Goal: Task Accomplishment & Management: Use online tool/utility

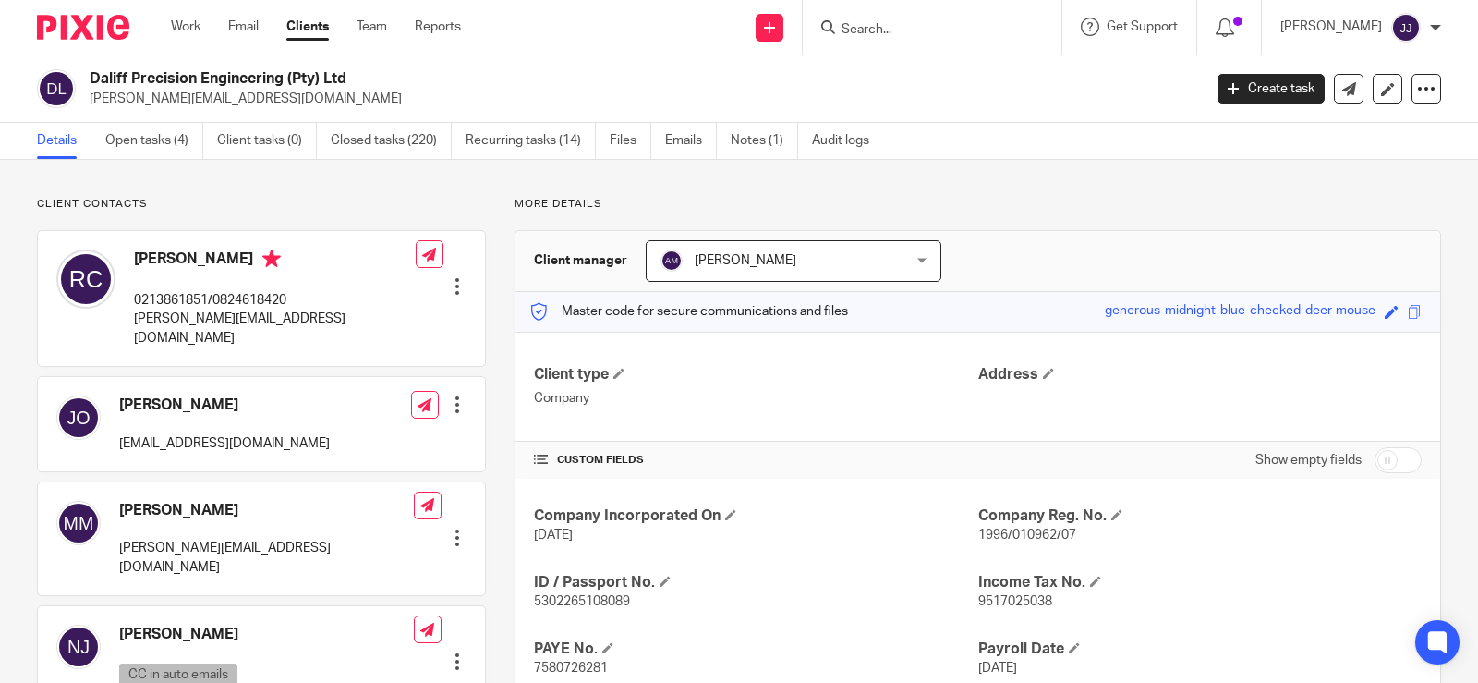
click at [894, 22] on input "Search" at bounding box center [923, 30] width 166 height 17
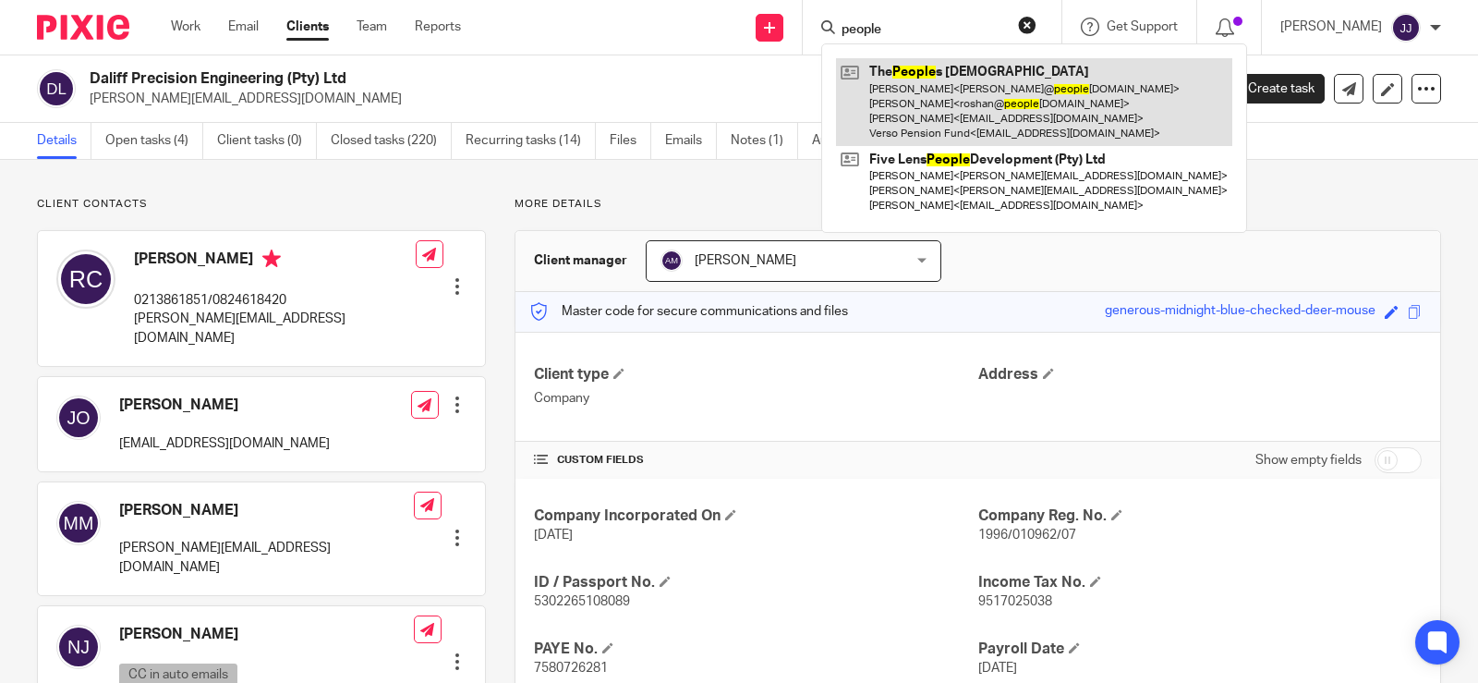
type input "people"
click at [907, 79] on link at bounding box center [1034, 102] width 396 height 88
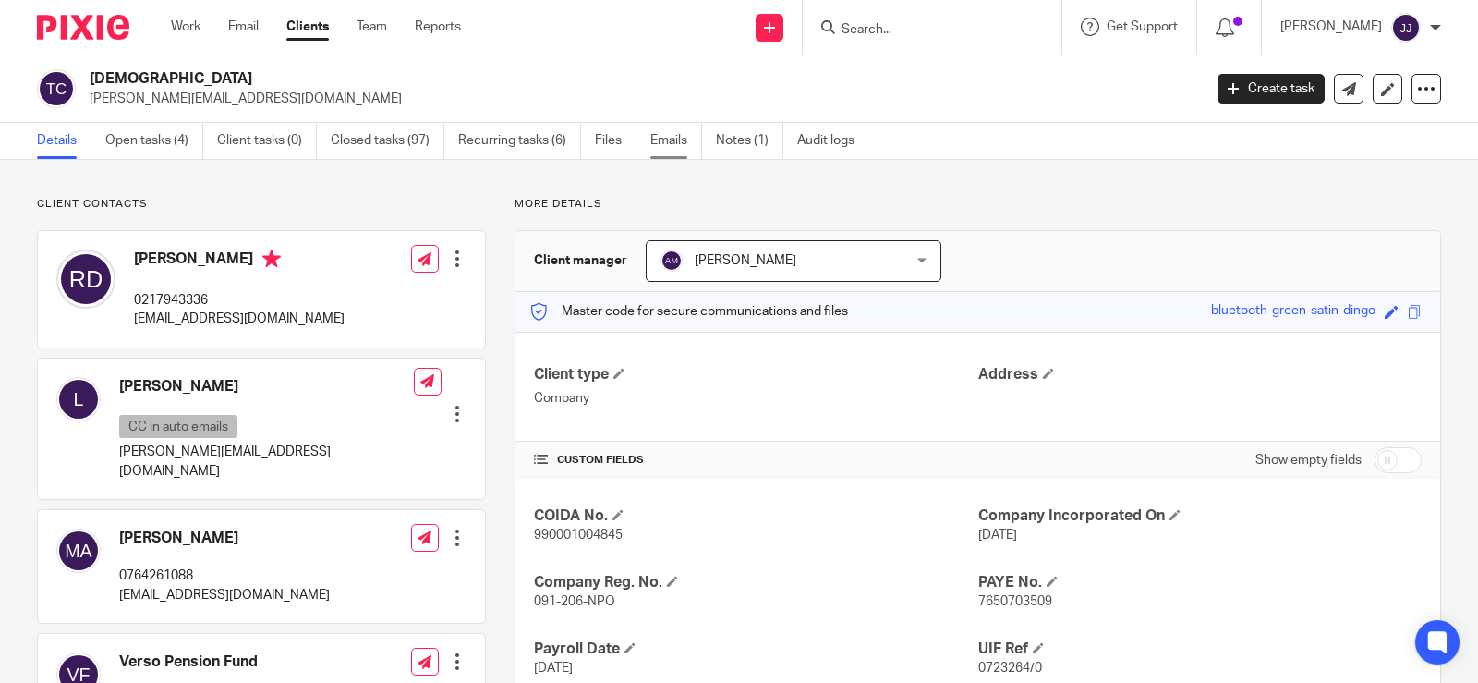
click at [688, 145] on link "Emails" at bounding box center [677, 141] width 52 height 36
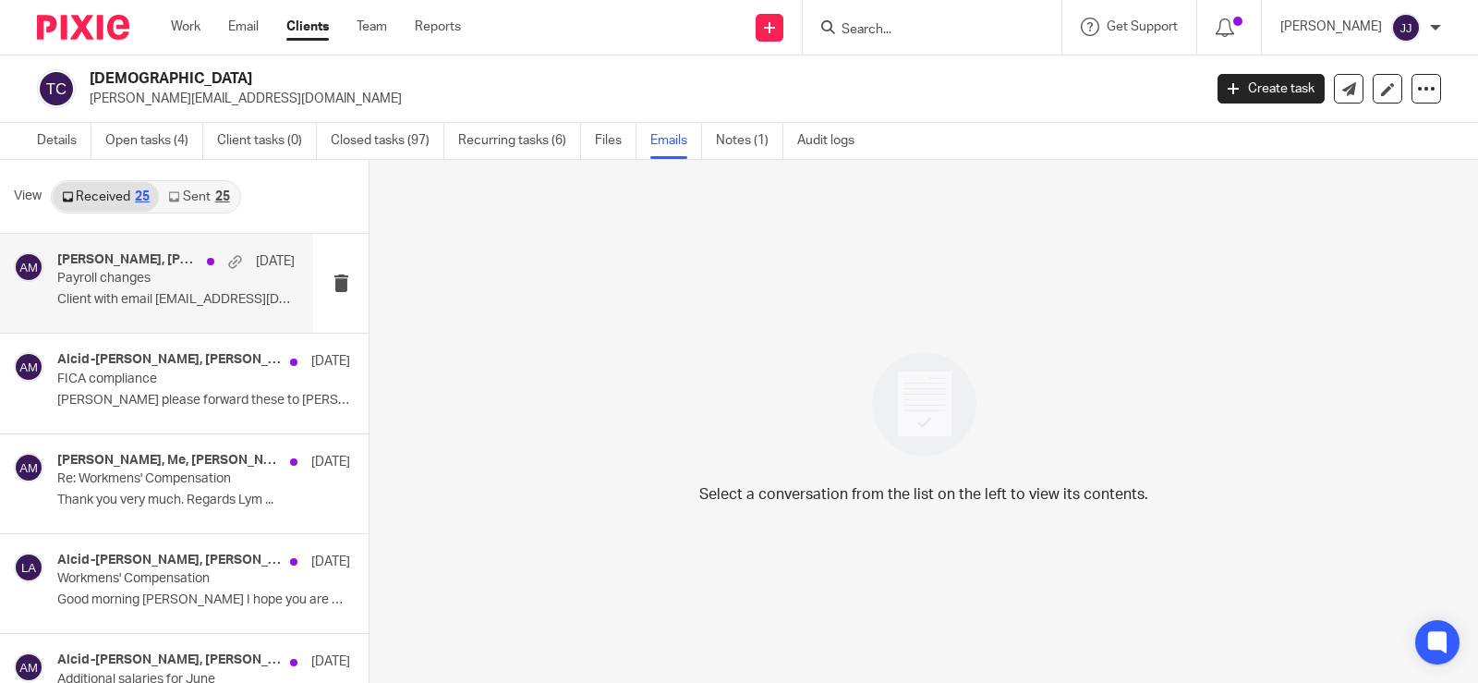
click at [236, 286] on div "roshan, Roshan Damons, Lyn Alexander, Alcid-John Martin 12 Aug Payroll changes …" at bounding box center [175, 283] width 237 height 62
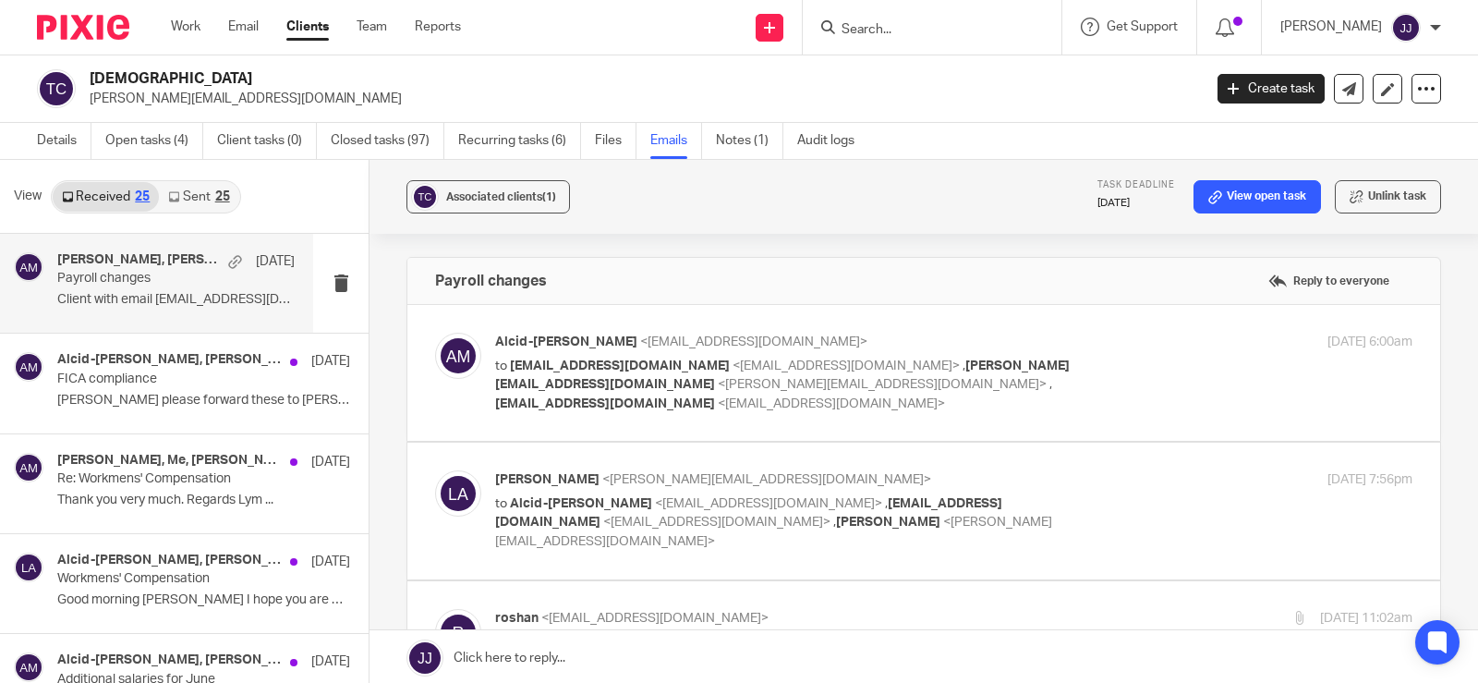
click at [566, 336] on span "Alcid-John Martin" at bounding box center [566, 341] width 142 height 13
checkbox input "true"
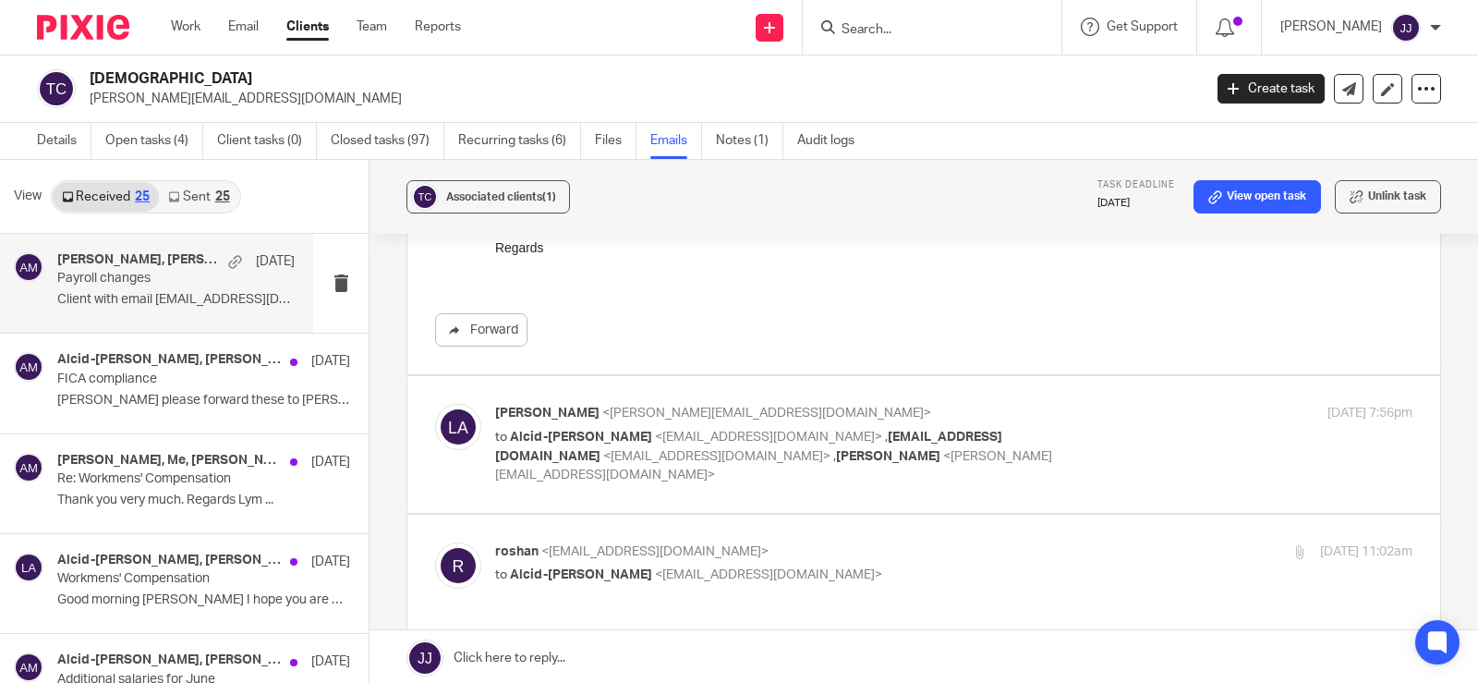
scroll to position [462, 0]
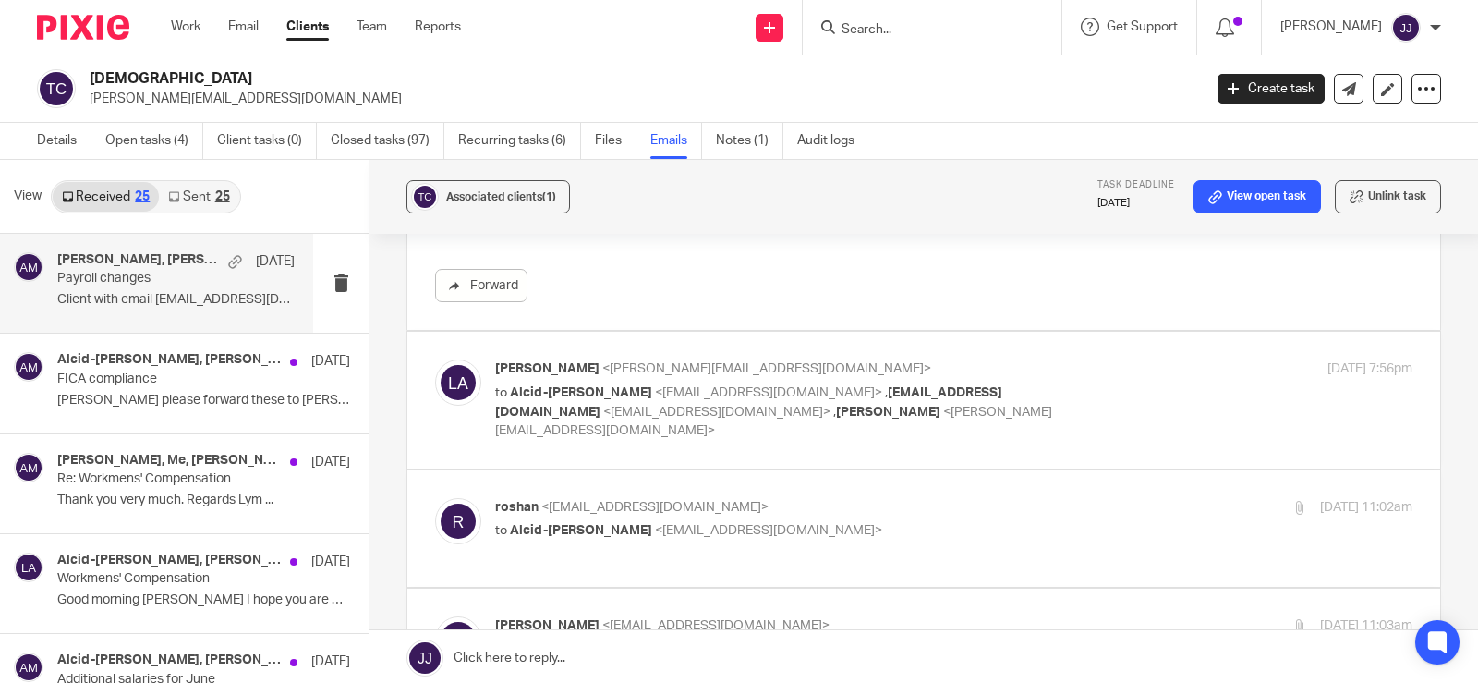
click at [573, 362] on span "Lyn Alexander" at bounding box center [547, 368] width 104 height 13
checkbox input "true"
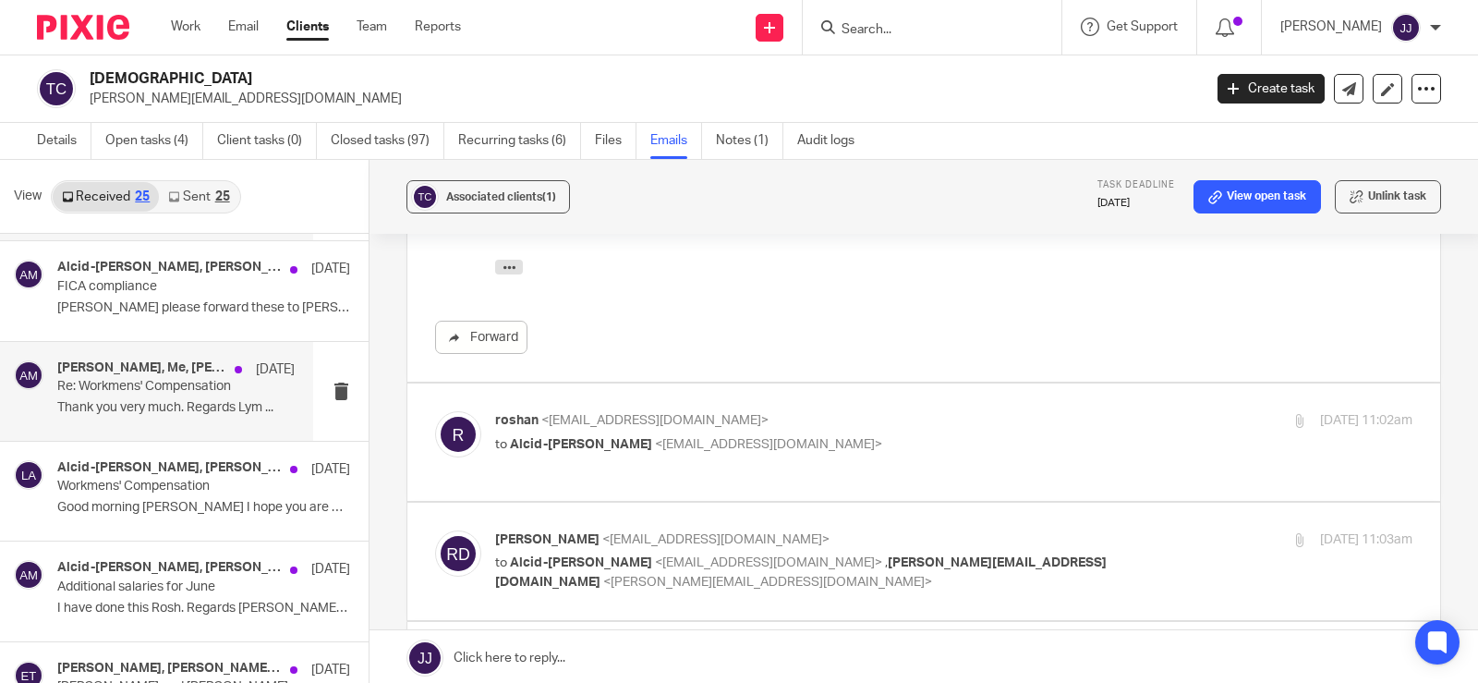
scroll to position [0, 0]
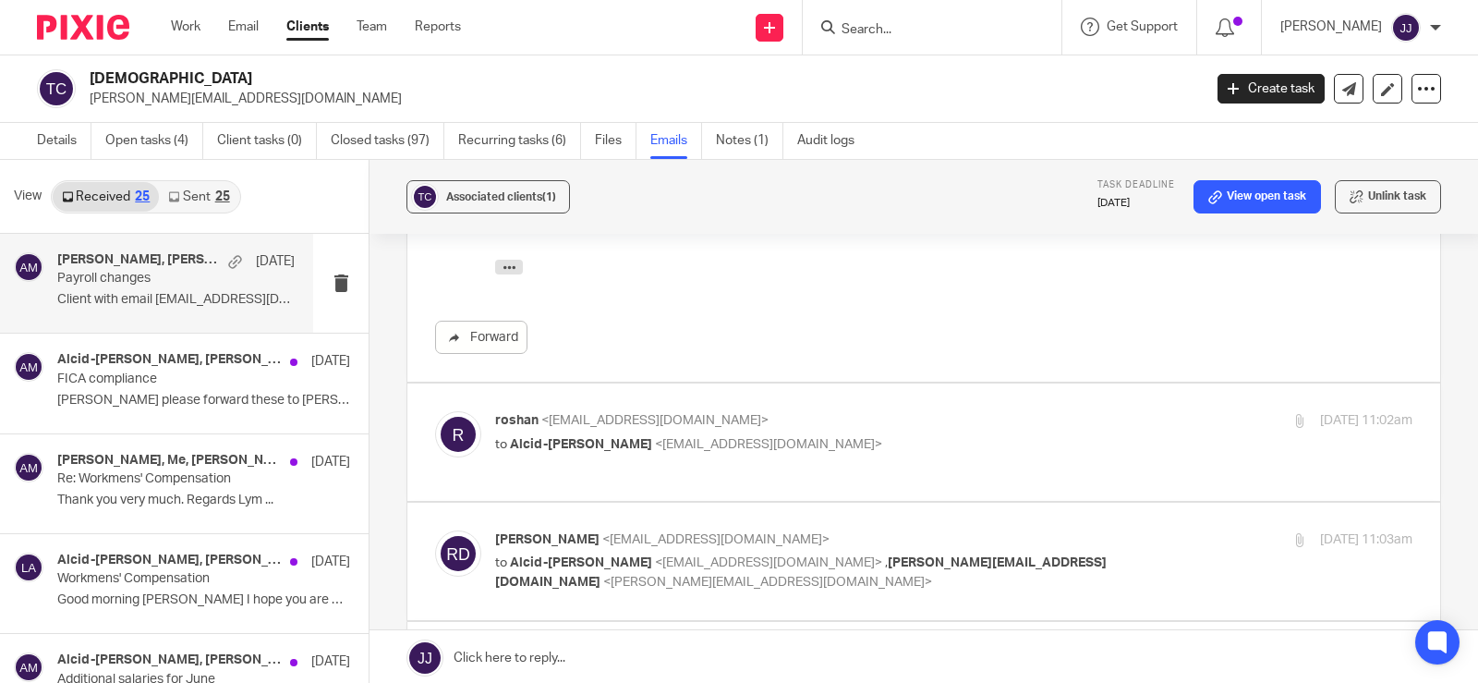
click at [103, 291] on div "roshan, Roshan Damons, Lyn Alexander, Alcid-John Martin 12 Aug Payroll changes …" at bounding box center [175, 283] width 237 height 62
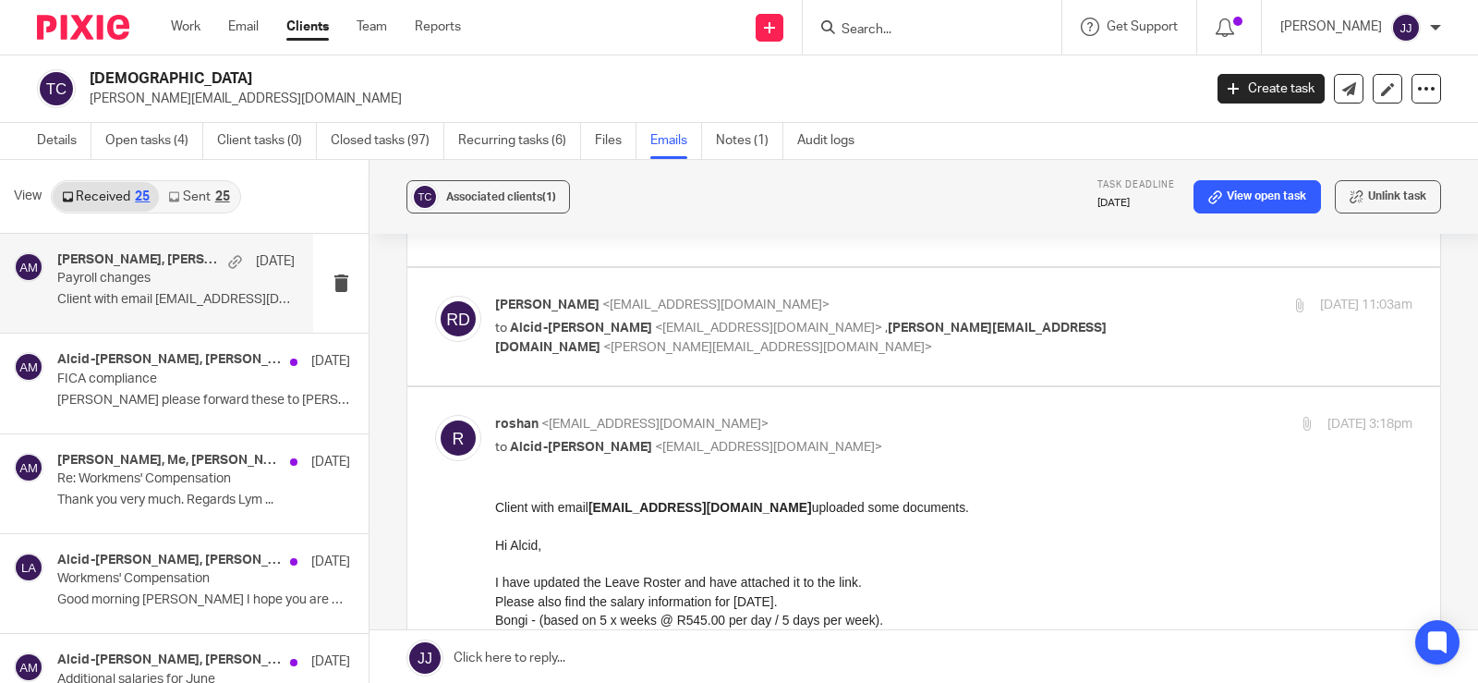
scroll to position [1241, 0]
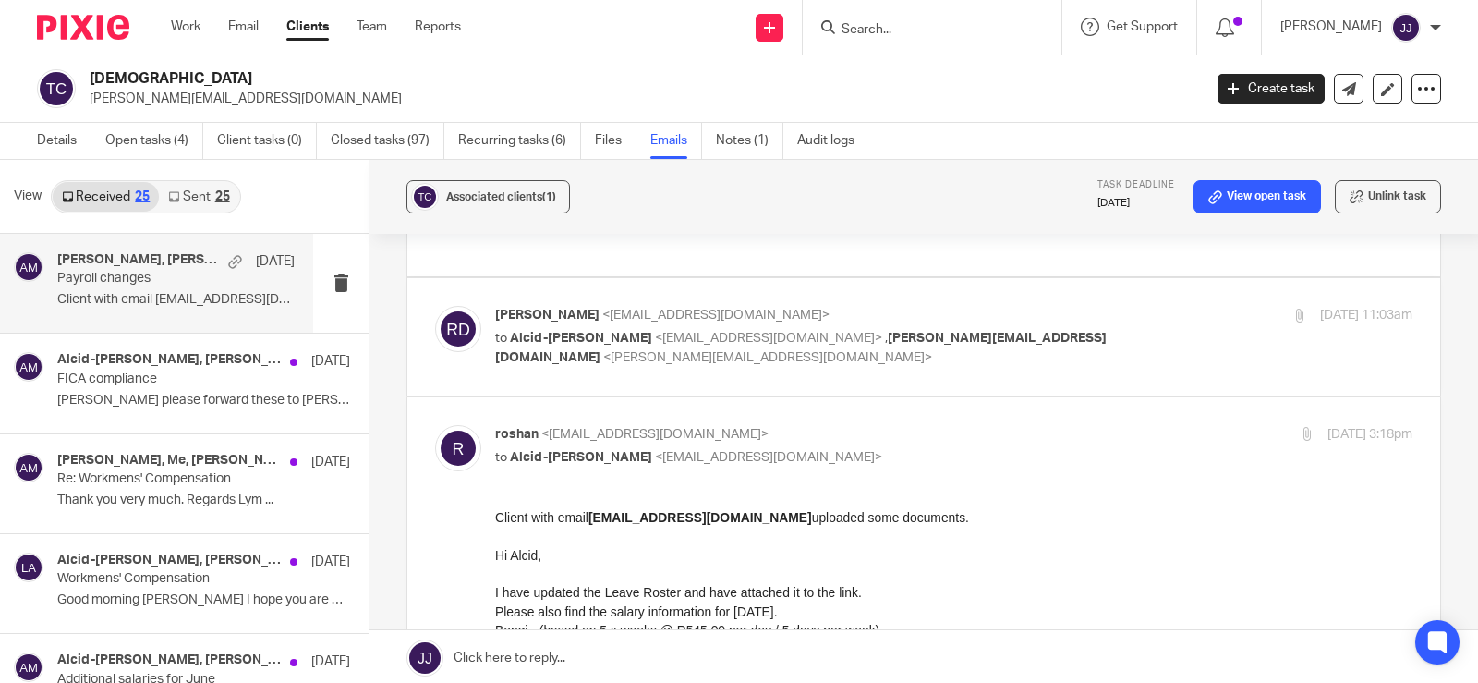
click at [551, 306] on p "Roshan Damons <roshan@peopleschurch.co.za>" at bounding box center [801, 315] width 612 height 19
checkbox input "true"
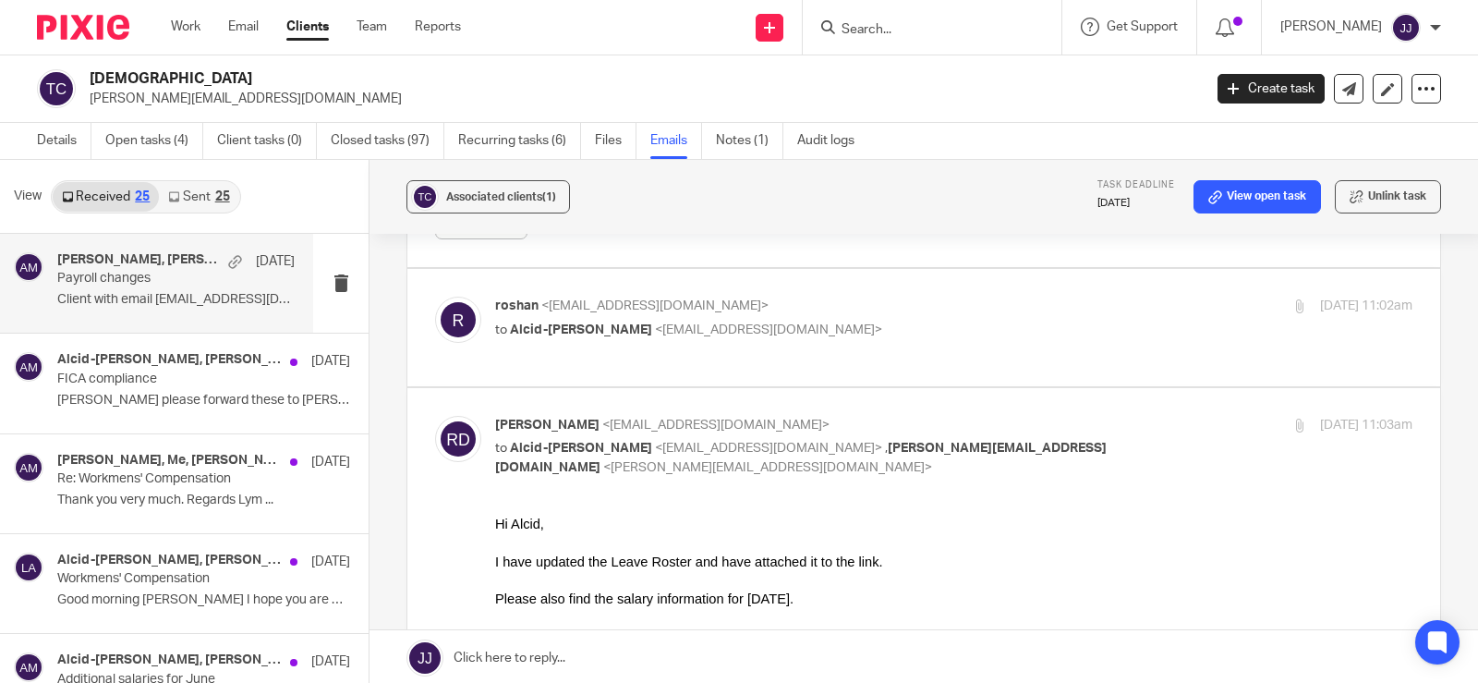
scroll to position [1056, 0]
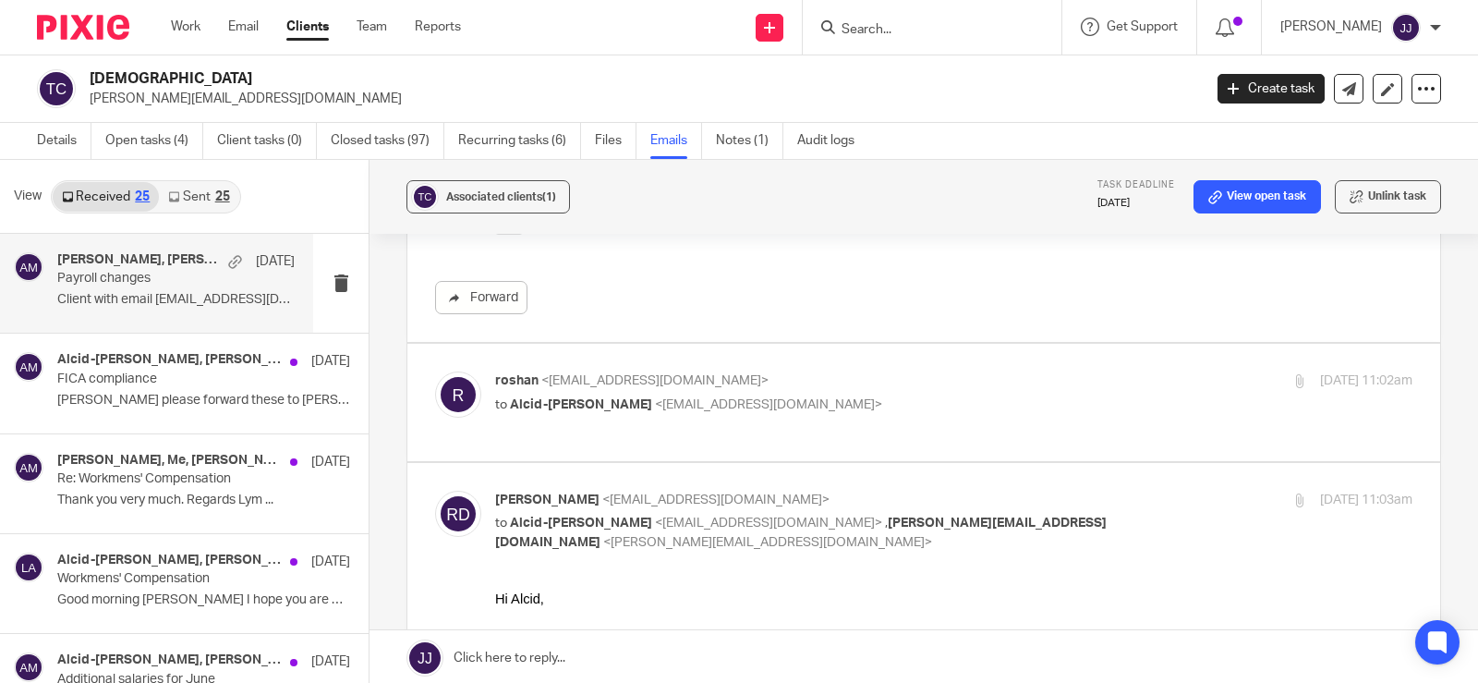
click at [566, 374] on span "<roshan@peopleschurch.co.za>" at bounding box center [654, 380] width 227 height 13
checkbox input "true"
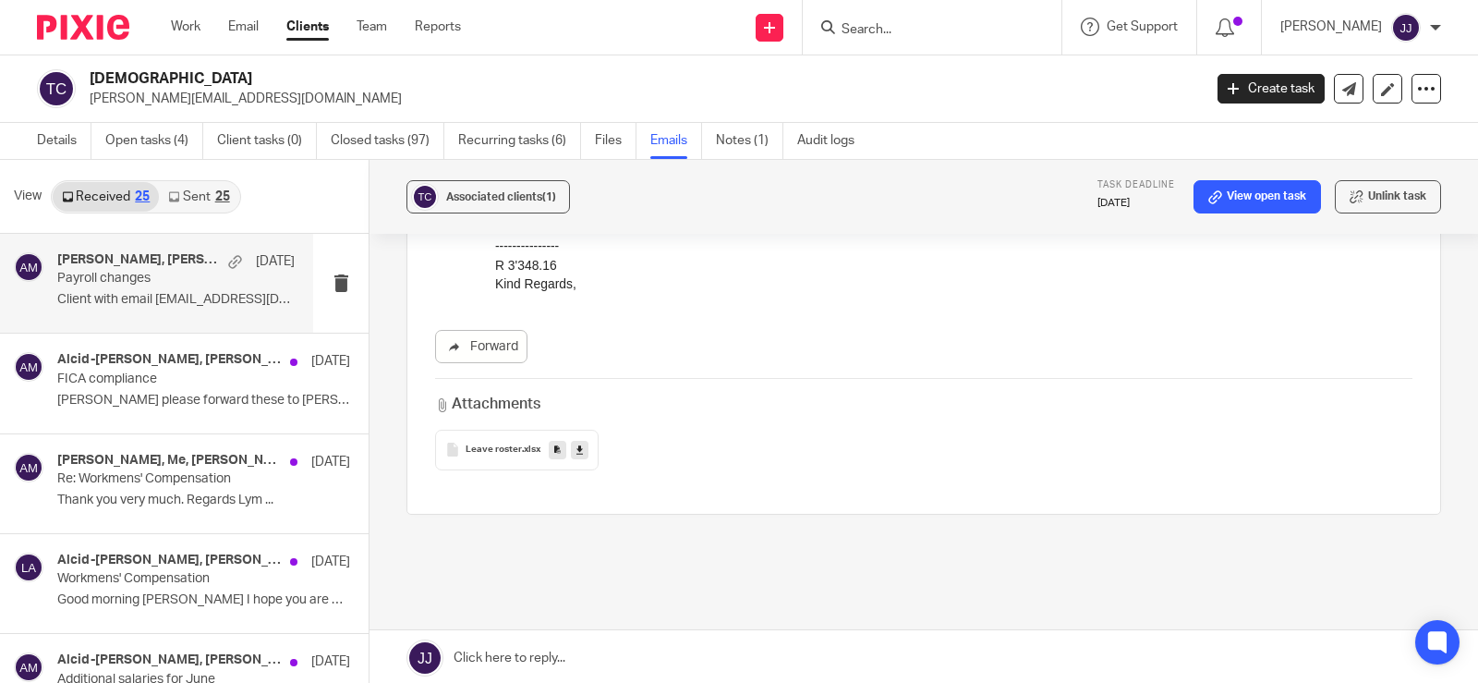
scroll to position [3, 0]
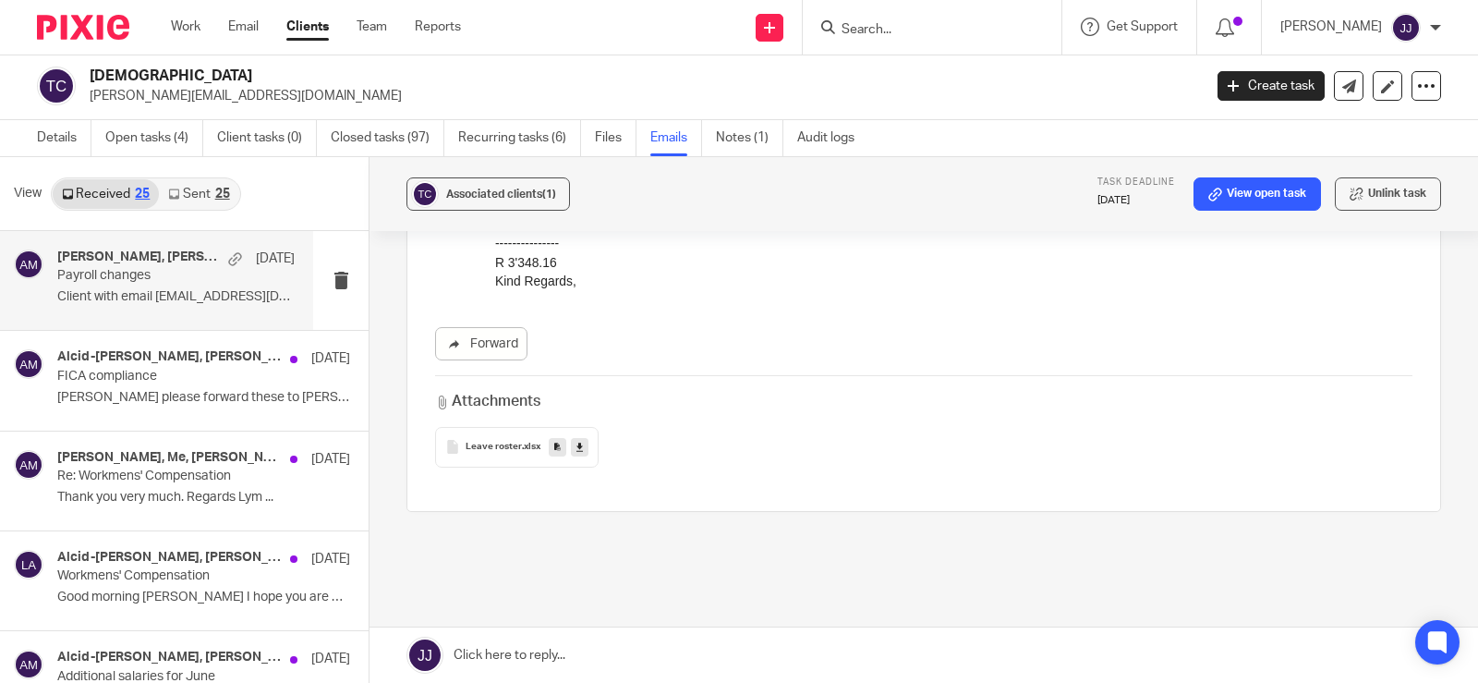
click at [103, 268] on p "Payroll changes" at bounding box center [152, 276] width 190 height 16
click at [857, 36] on input "Search" at bounding box center [923, 30] width 166 height 17
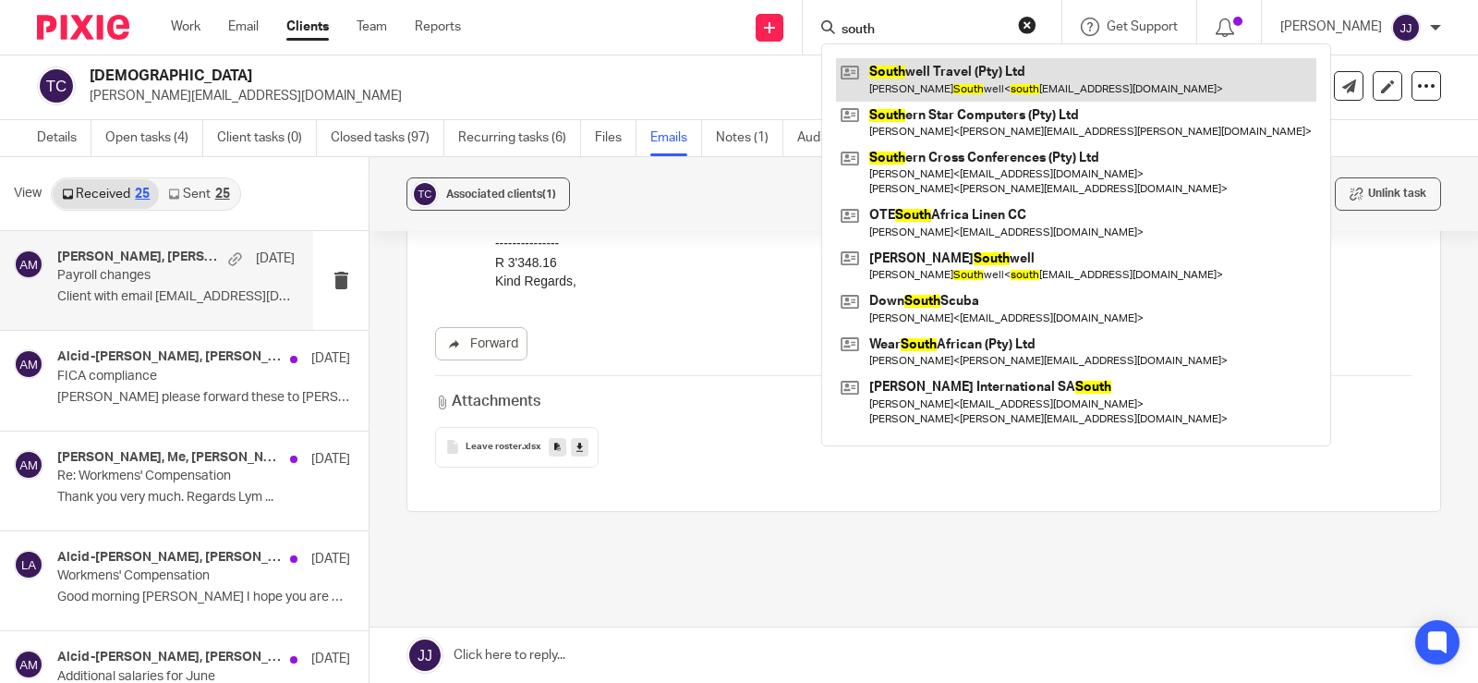
type input "south"
click at [956, 88] on link at bounding box center [1076, 79] width 481 height 43
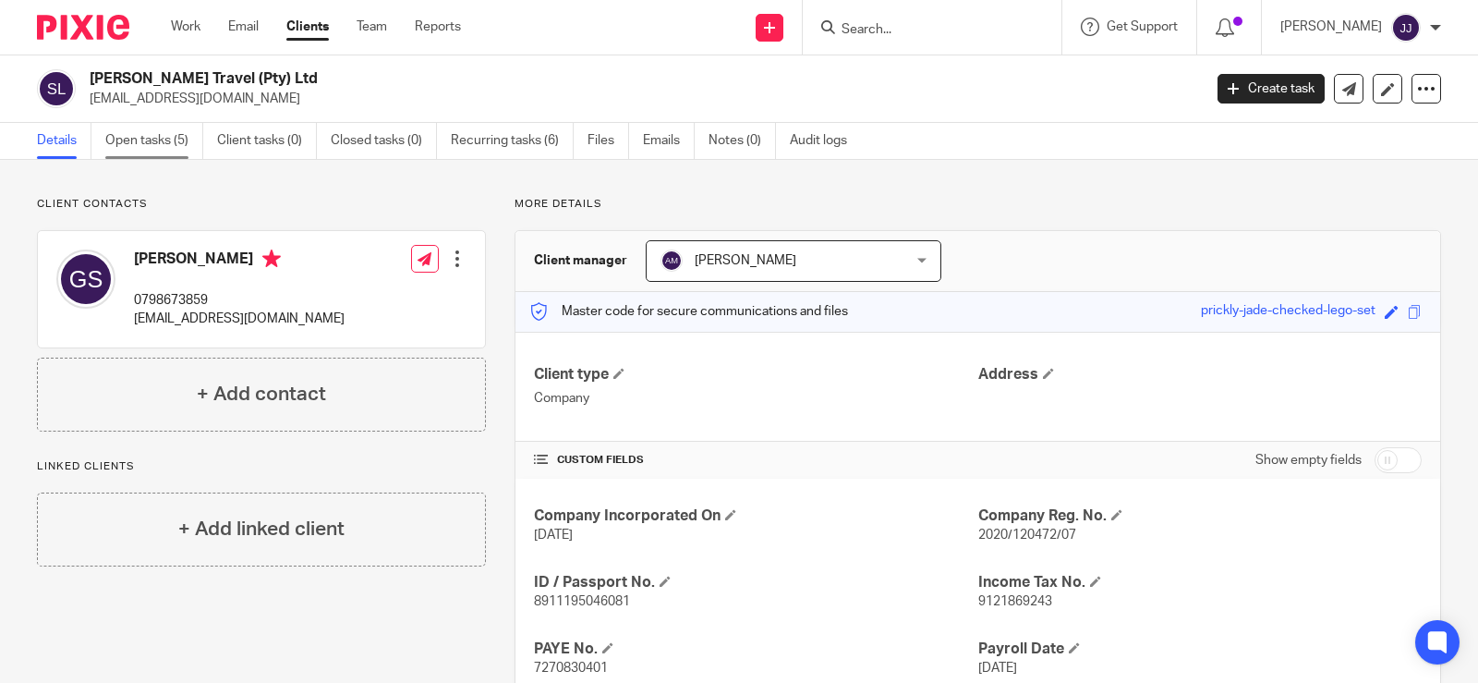
click at [170, 137] on link "Open tasks (5)" at bounding box center [154, 141] width 98 height 36
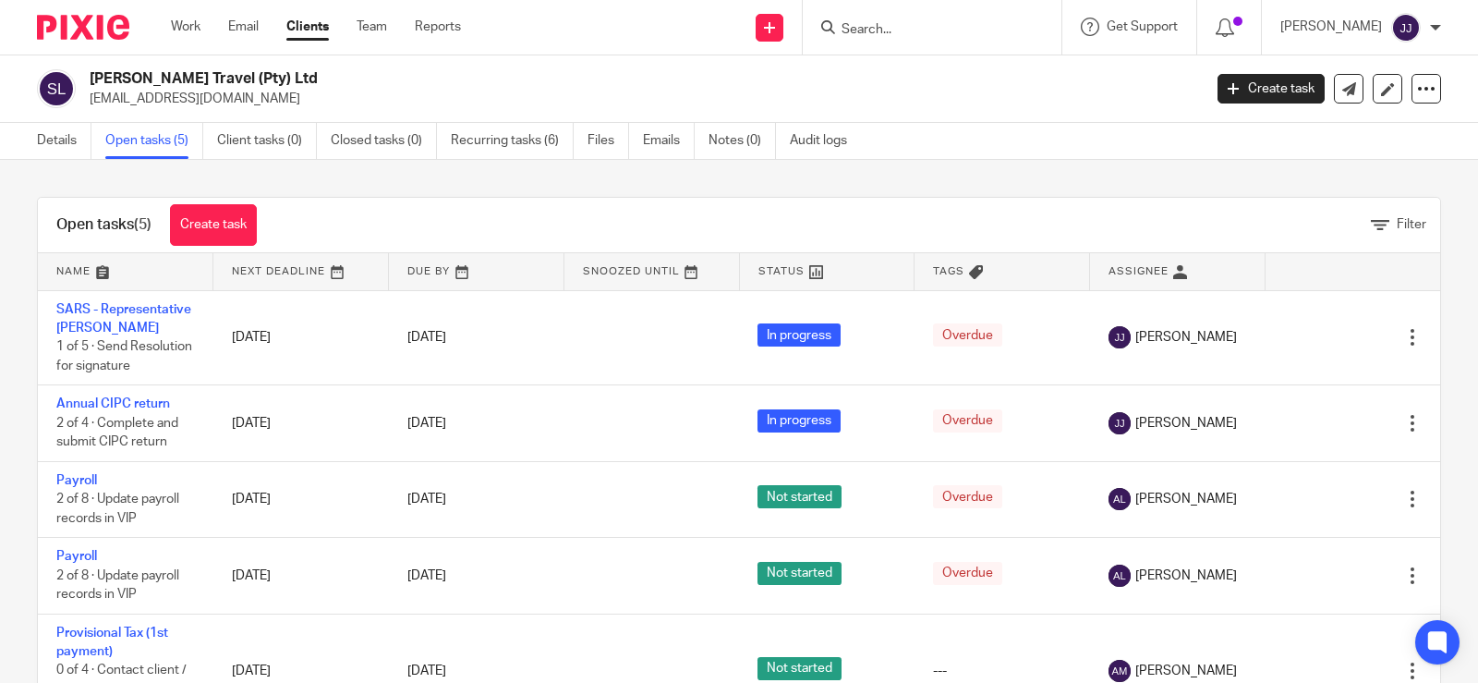
scroll to position [52, 0]
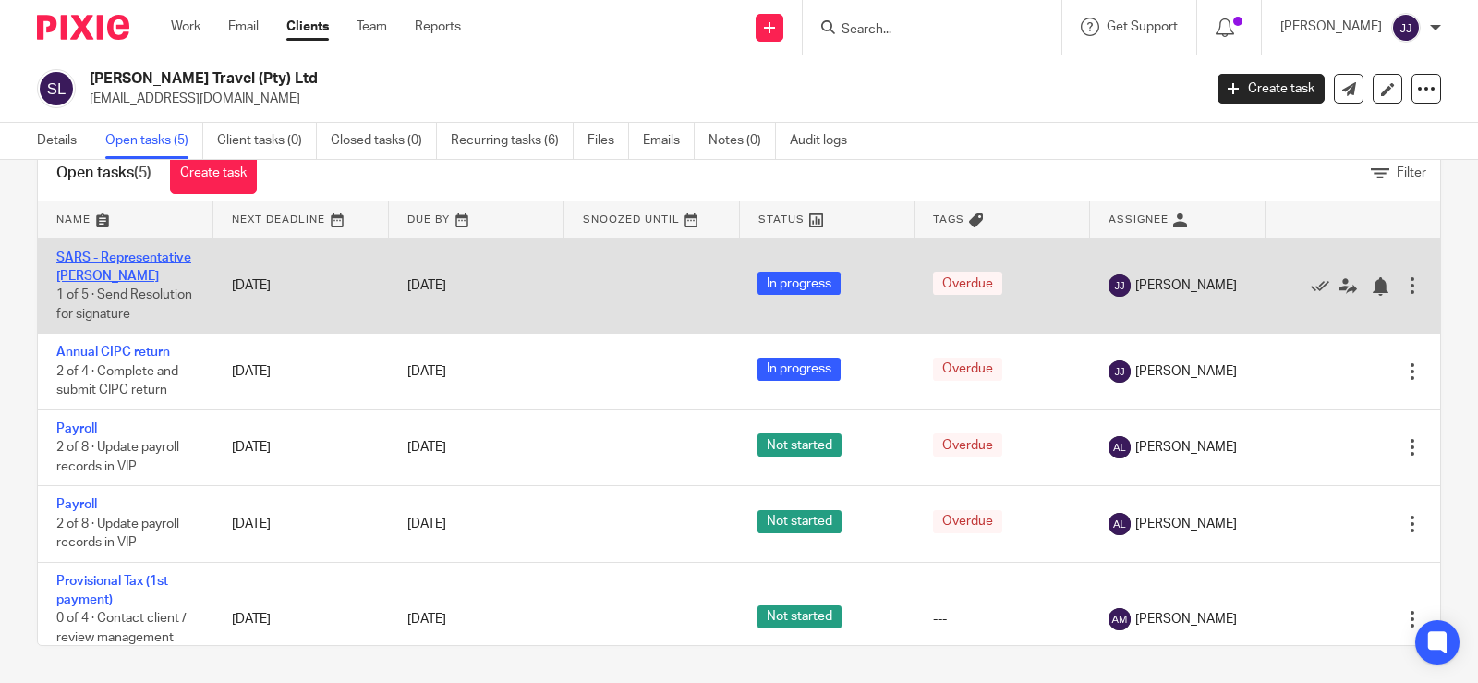
click at [86, 278] on link "SARS - Representative [PERSON_NAME]" at bounding box center [123, 266] width 135 height 31
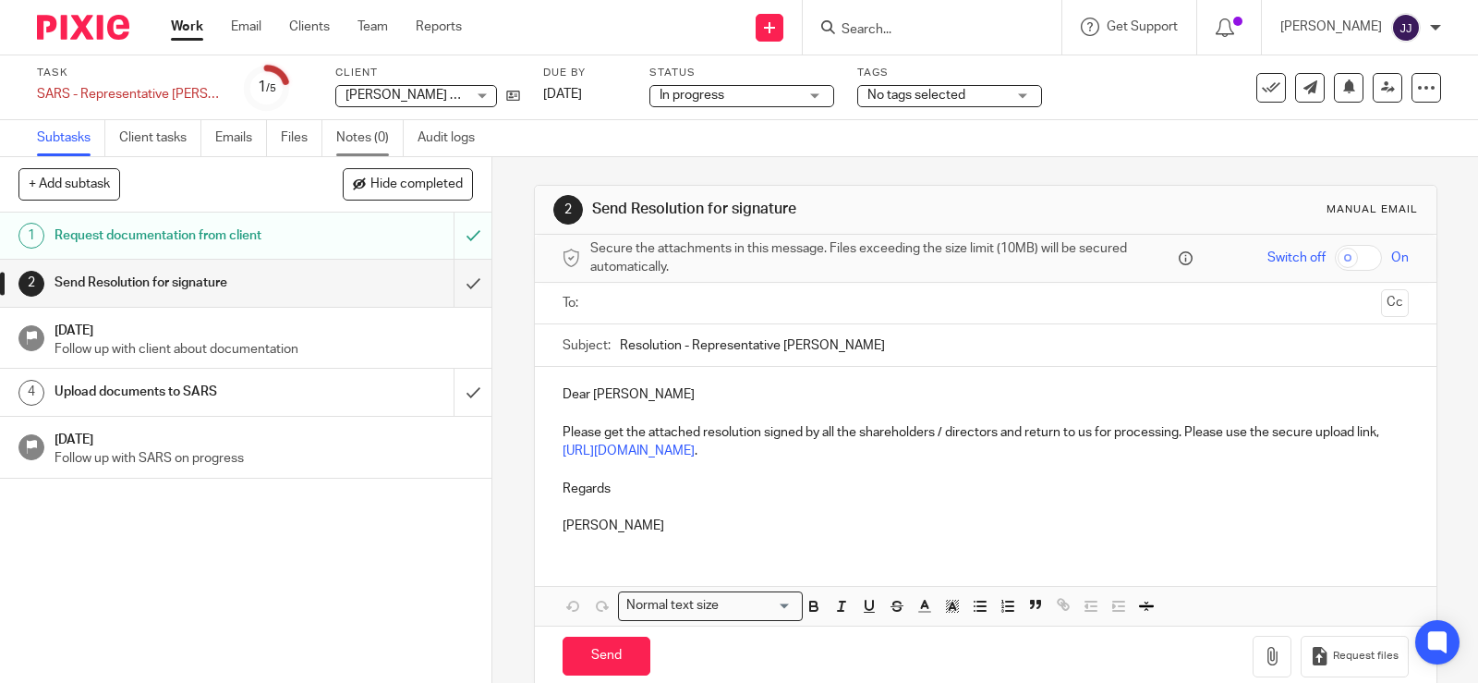
click at [361, 143] on link "Notes (0)" at bounding box center [369, 138] width 67 height 36
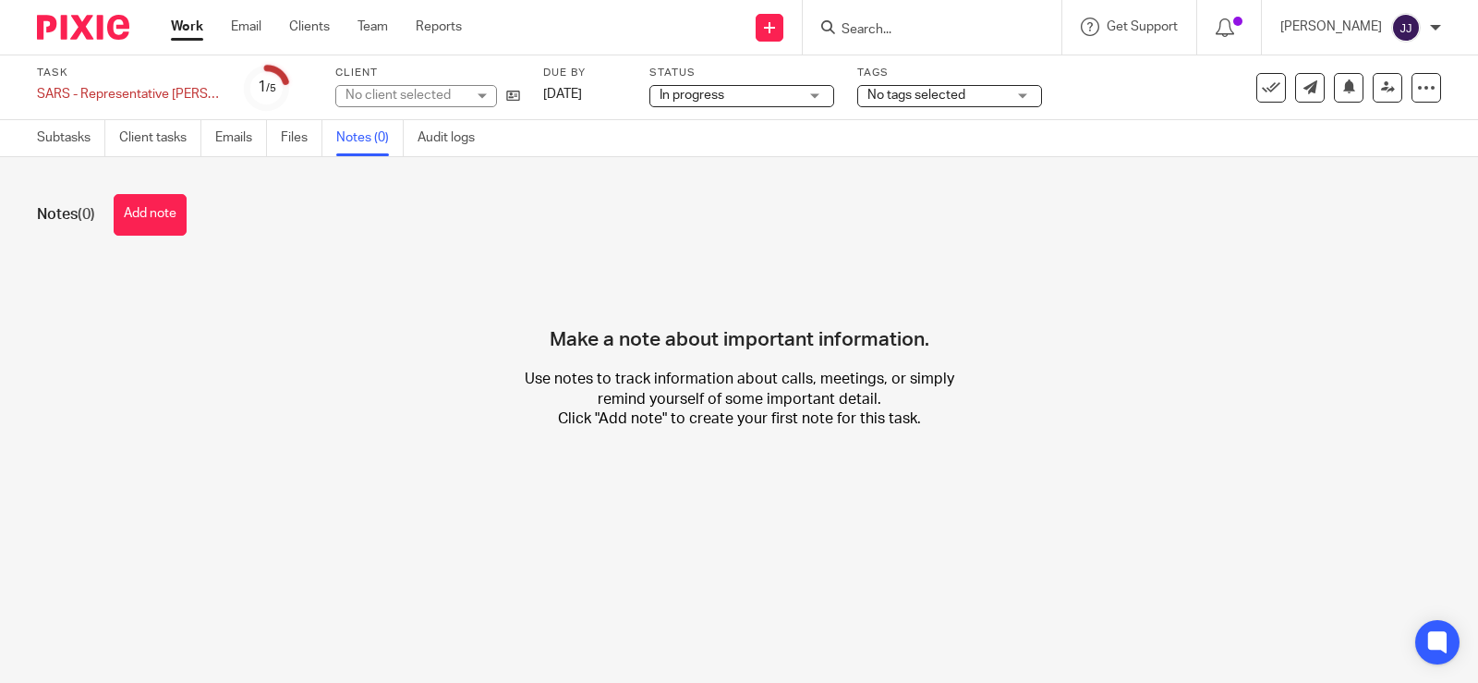
click at [167, 222] on button "Add note" at bounding box center [150, 215] width 73 height 42
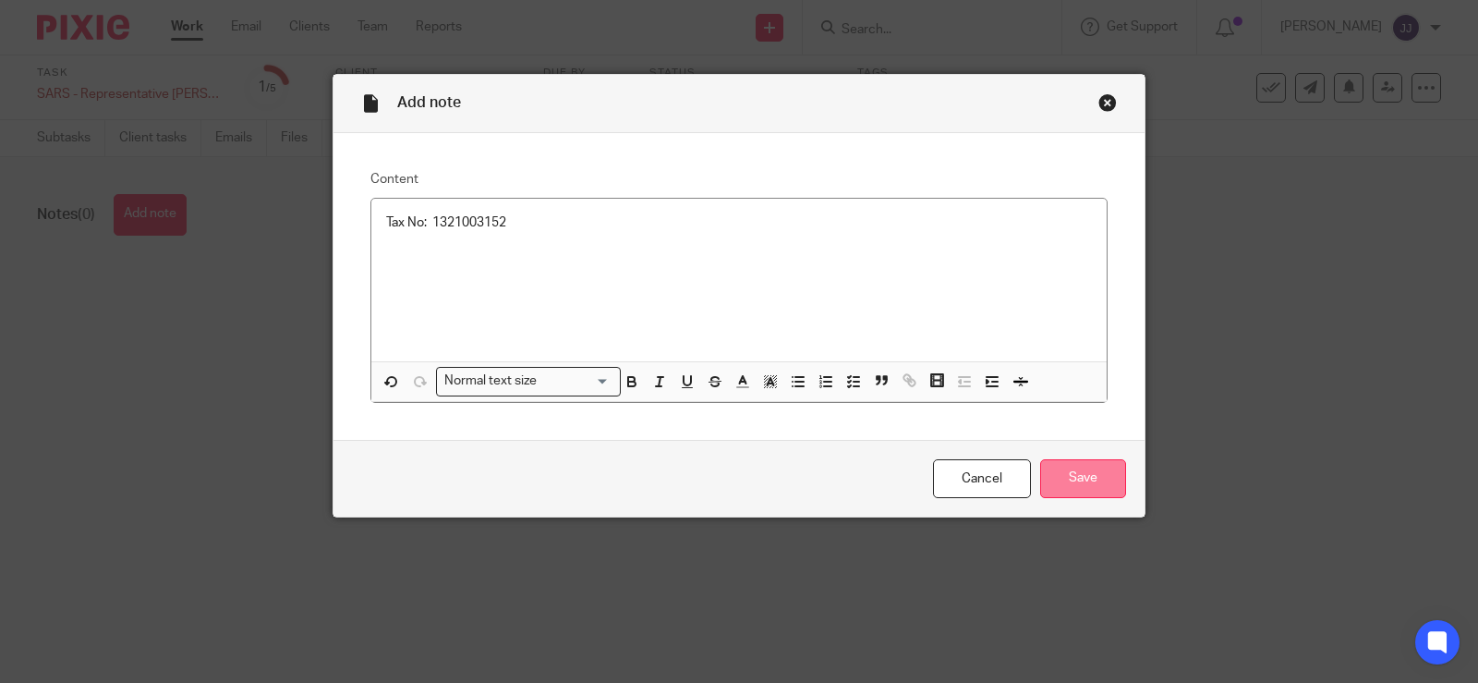
click at [1103, 488] on input "Save" at bounding box center [1083, 479] width 86 height 40
